Goal: Information Seeking & Learning: Learn about a topic

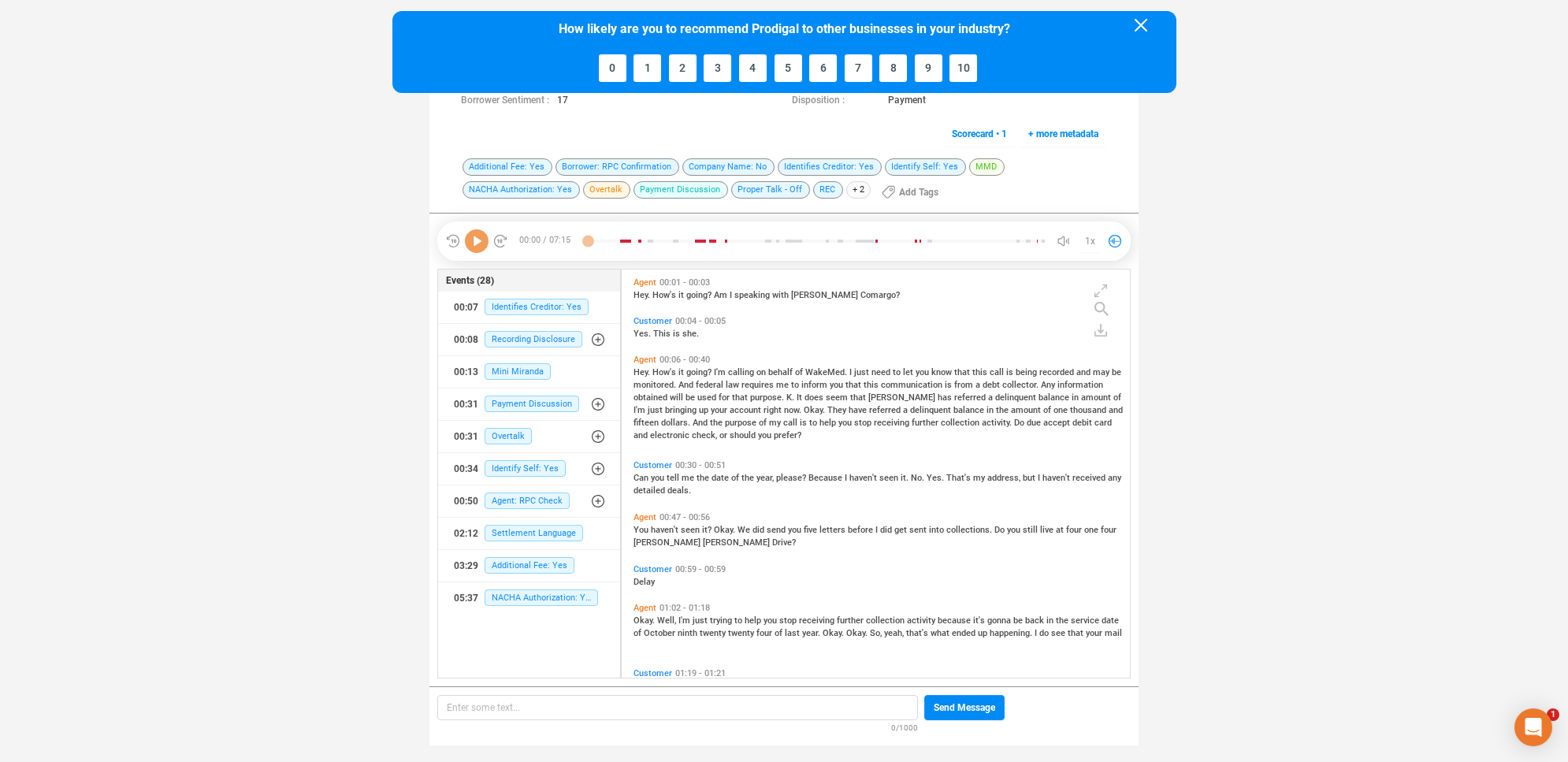
scroll to position [404, 499]
click at [1139, 31] on div at bounding box center [1141, 52] width 39 height 66
click at [1139, 24] on icon at bounding box center [1141, 24] width 13 height 13
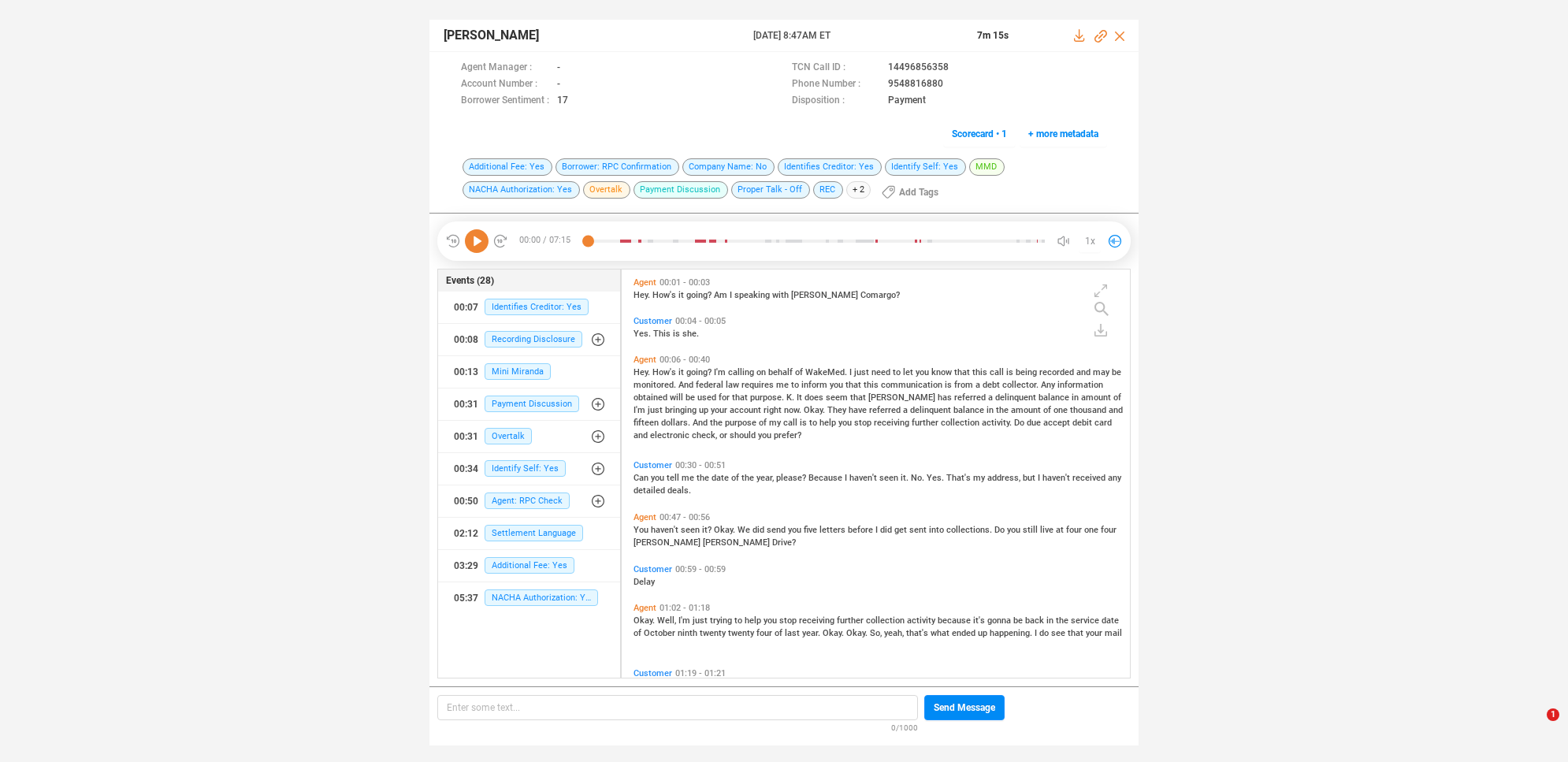
click at [482, 248] on icon at bounding box center [477, 241] width 23 height 23
click at [479, 242] on icon at bounding box center [477, 241] width 23 height 23
click at [784, 409] on span "now." at bounding box center [794, 410] width 20 height 10
click at [541, 405] on span "Payment Discussion" at bounding box center [531, 403] width 95 height 17
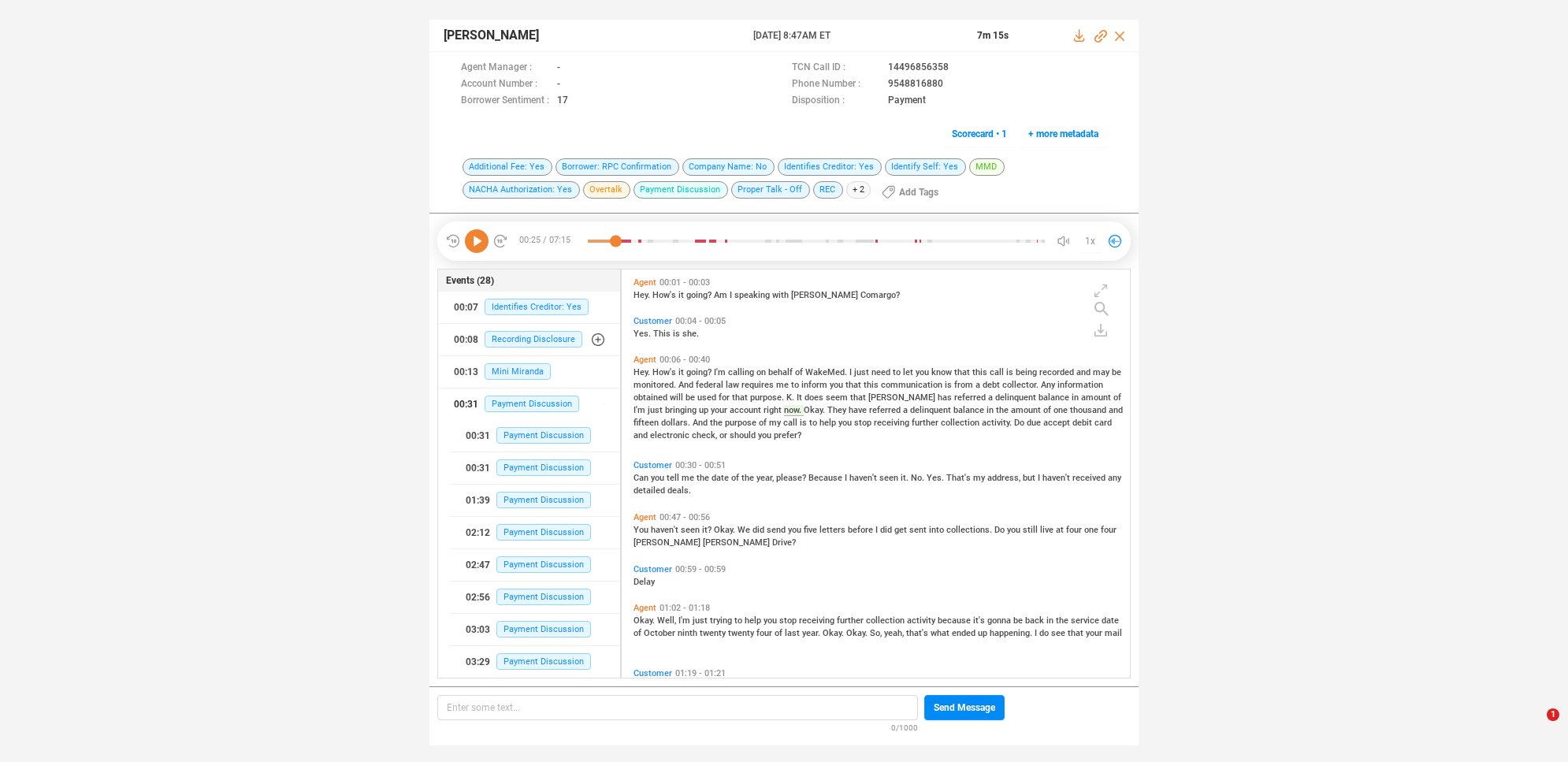
scroll to position [230, 0]
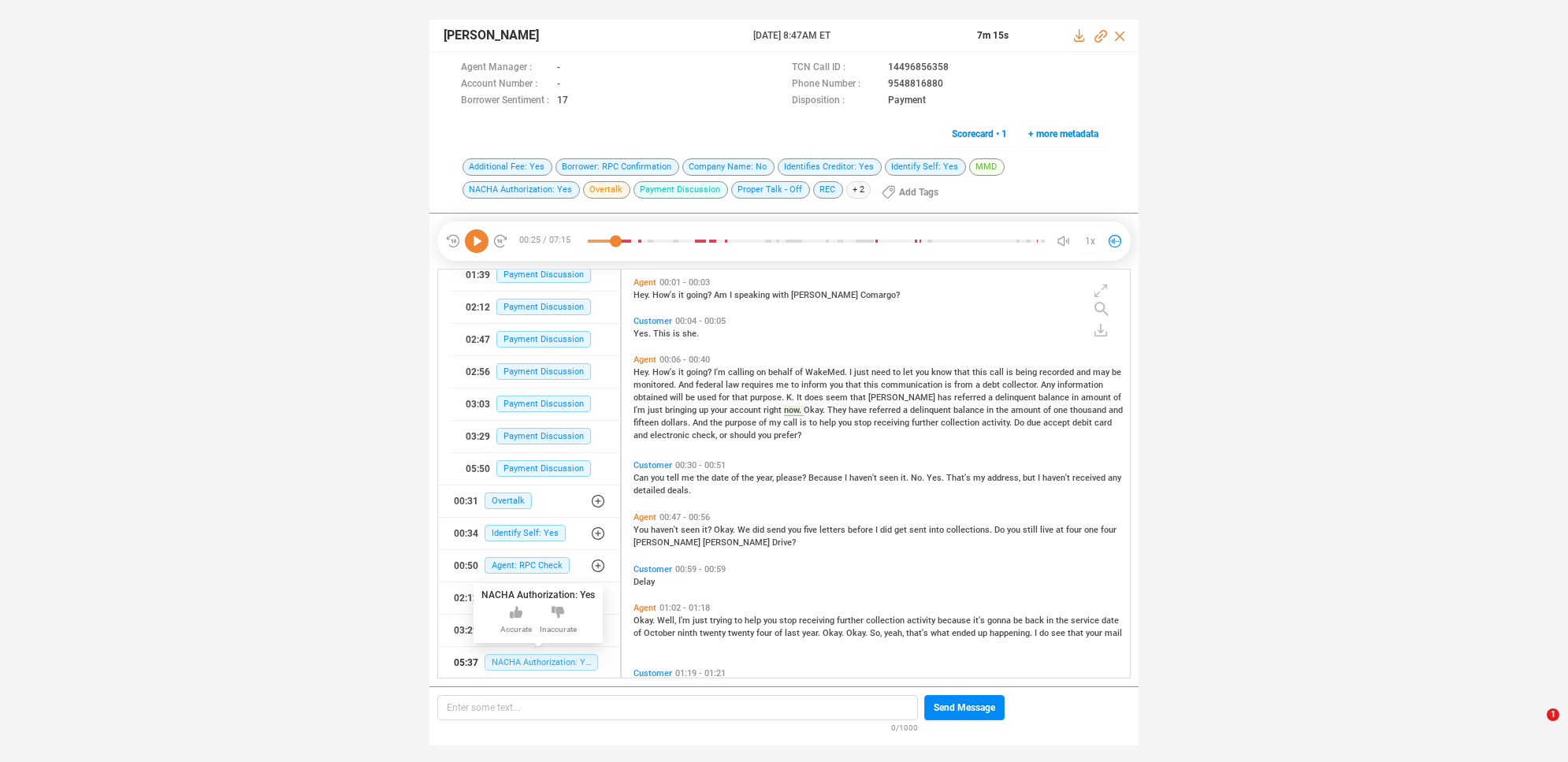
click at [515, 660] on span "NACHA Authorization: Yes" at bounding box center [541, 662] width 113 height 17
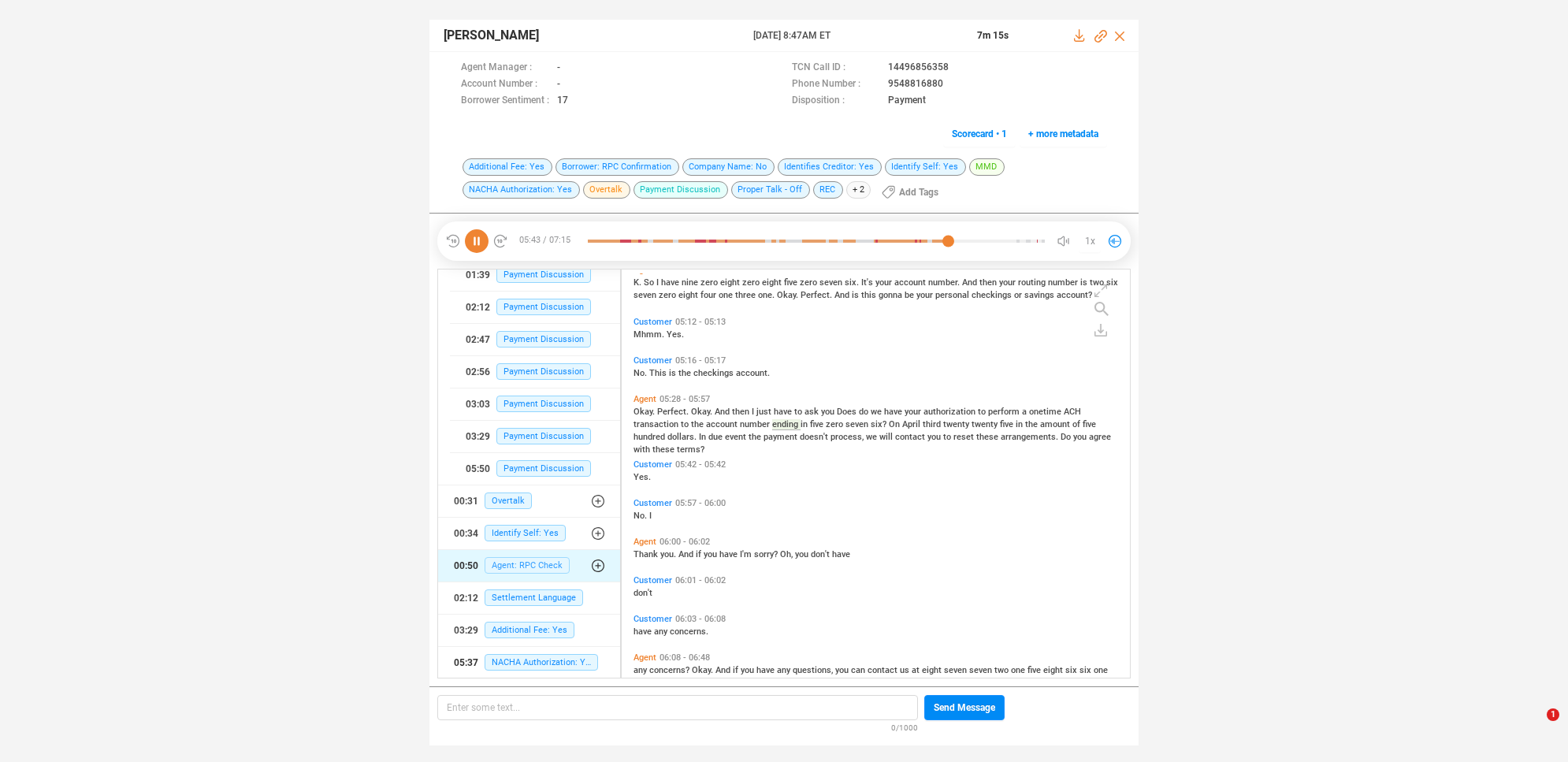
scroll to position [1490, 0]
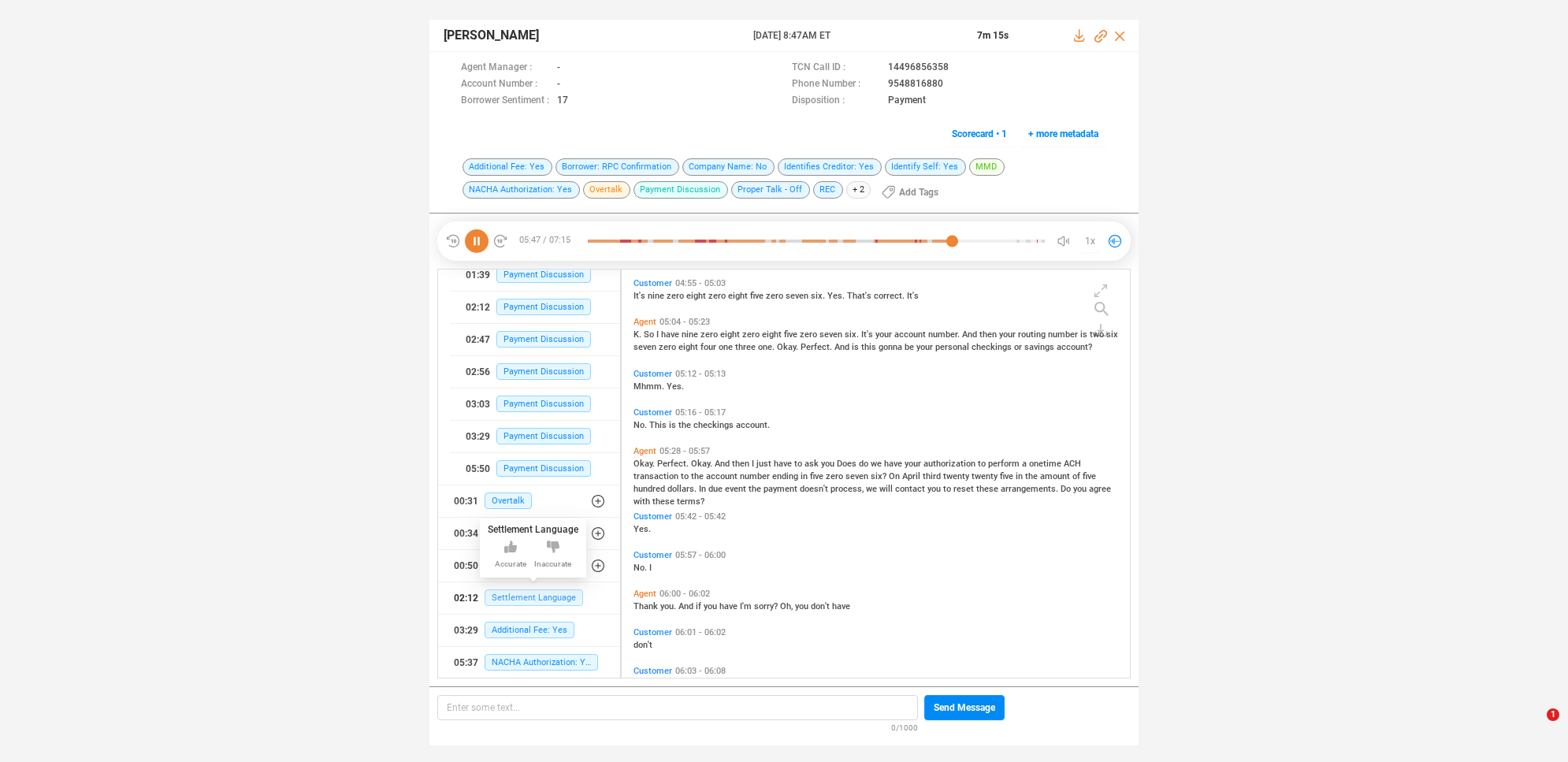
click at [546, 597] on span "Settlement Language" at bounding box center [533, 597] width 99 height 17
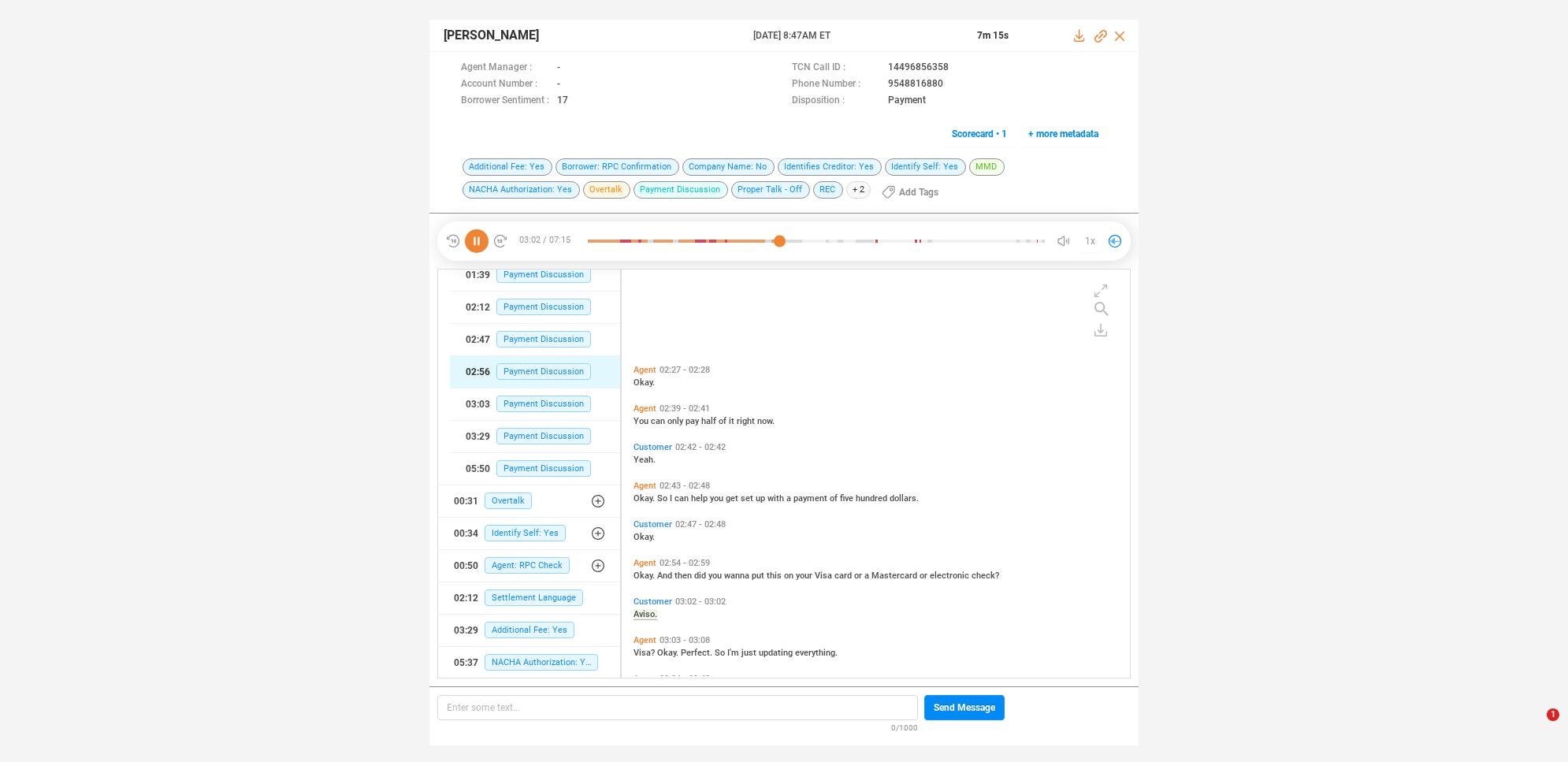
scroll to position [805, 0]
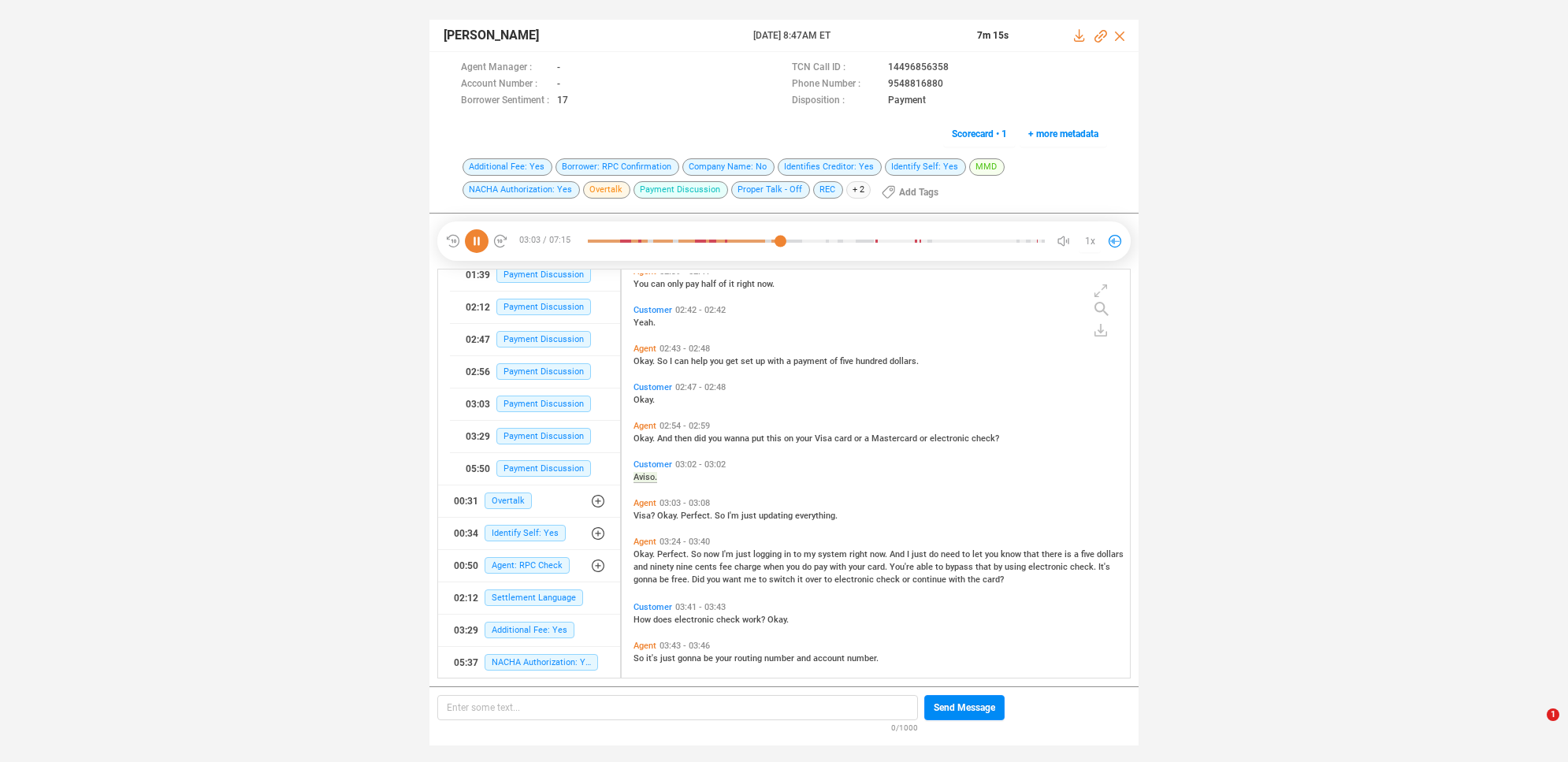
click at [469, 242] on icon at bounding box center [477, 241] width 23 height 23
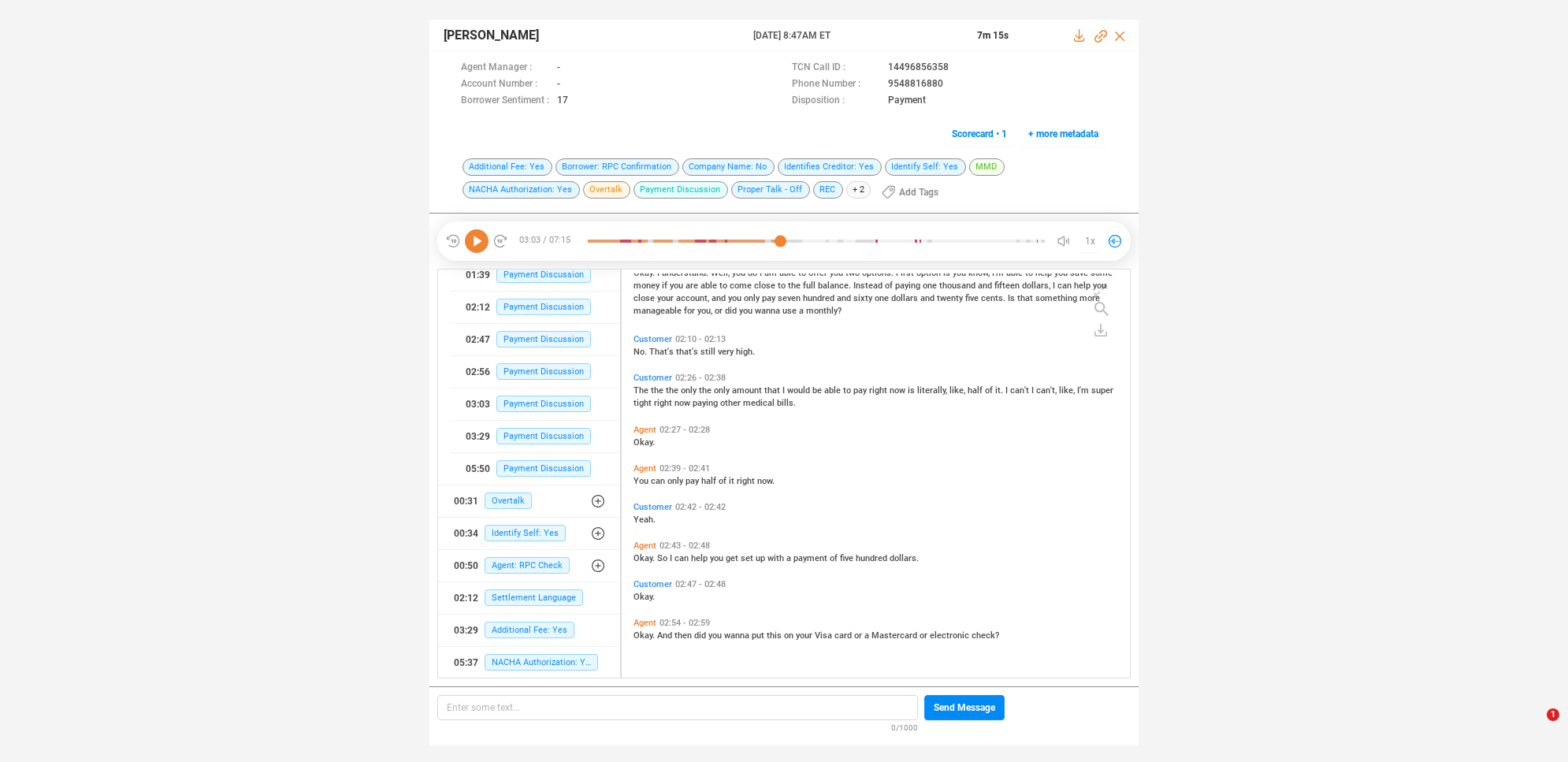
scroll to position [509, 0]
